Goal: Subscribe to service/newsletter

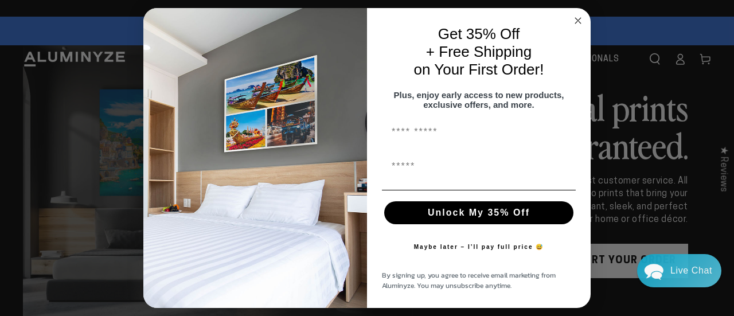
click at [579, 14] on circle "Close dialog" at bounding box center [578, 20] width 13 height 13
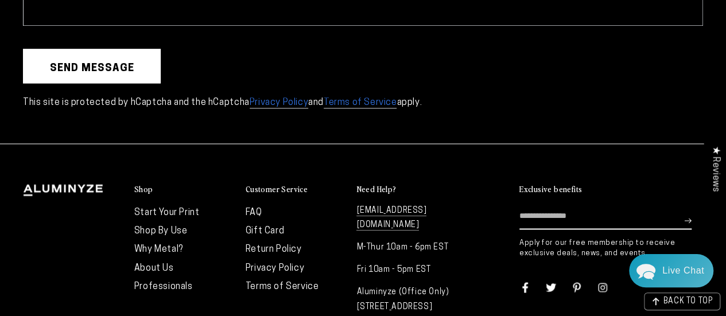
scroll to position [2925, 0]
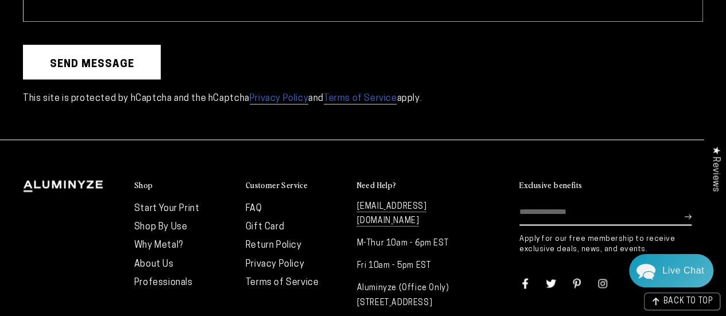
click at [549, 200] on input "Enter email here" at bounding box center [605, 213] width 172 height 26
type input "**********"
click at [685, 213] on icon "Subscribe" at bounding box center [687, 216] width 7 height 7
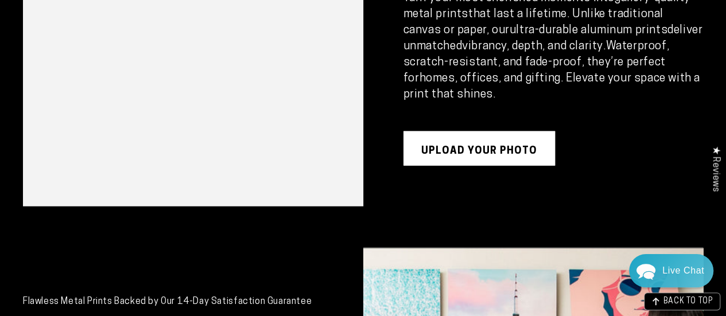
scroll to position [1105, 0]
